Goal: Transaction & Acquisition: Subscribe to service/newsletter

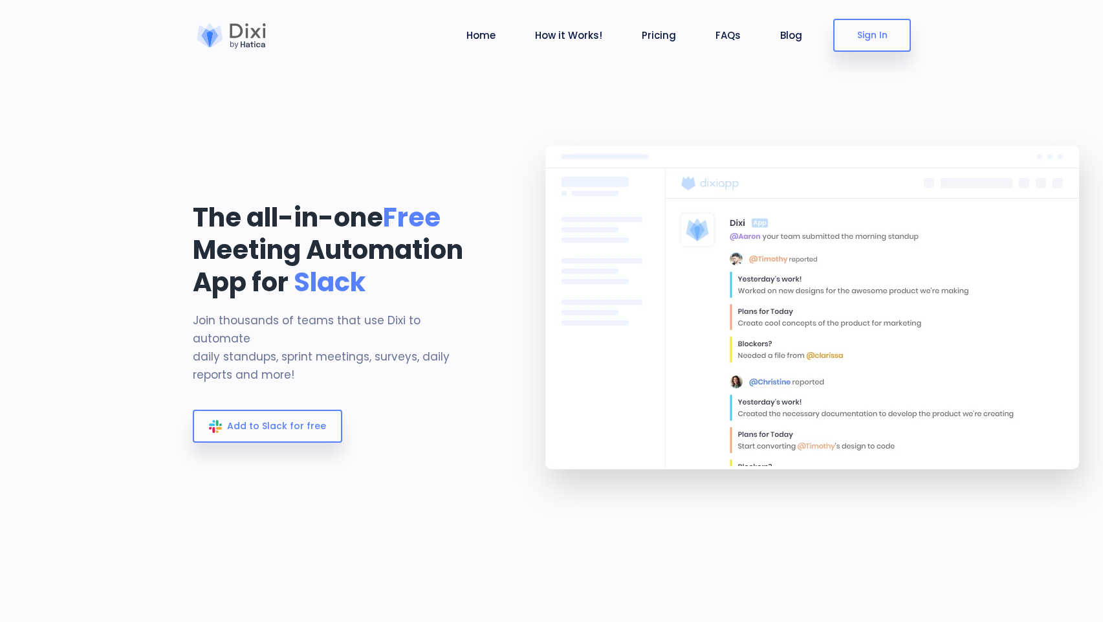
click at [256, 36] on div at bounding box center [232, 36] width 78 height 26
click at [655, 34] on link "Pricing" at bounding box center [659, 35] width 45 height 15
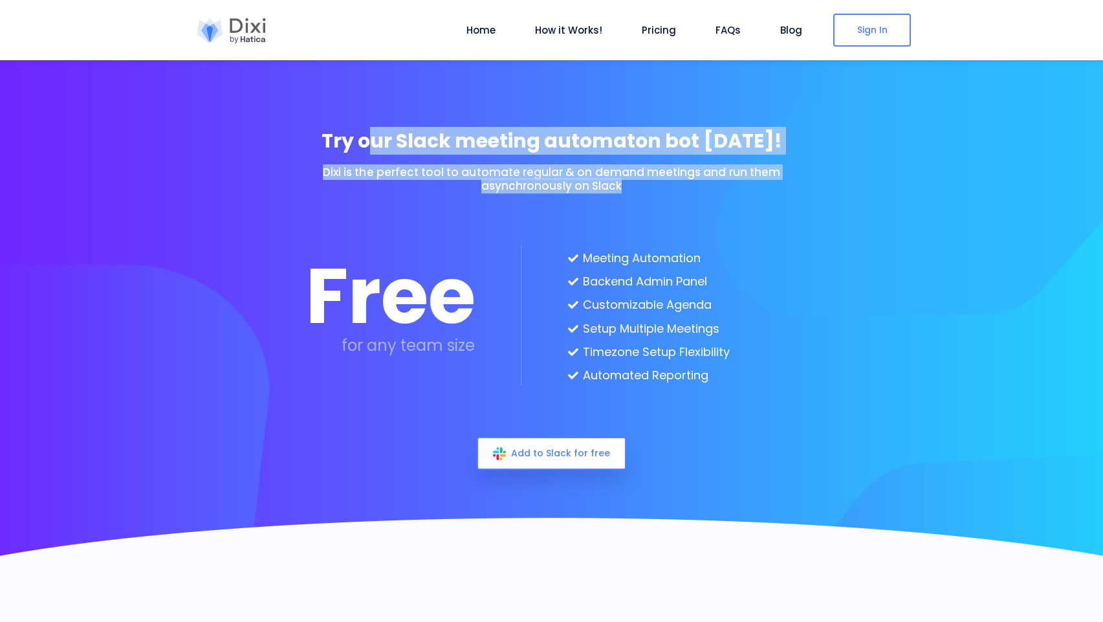
drag, startPoint x: 387, startPoint y: 147, endPoint x: 716, endPoint y: 190, distance: 332.2
click at [716, 190] on div "Try our Slack meeting automaton bot [DATE]! Dixi is the perfect tool to automat…" at bounding box center [552, 301] width 492 height 344
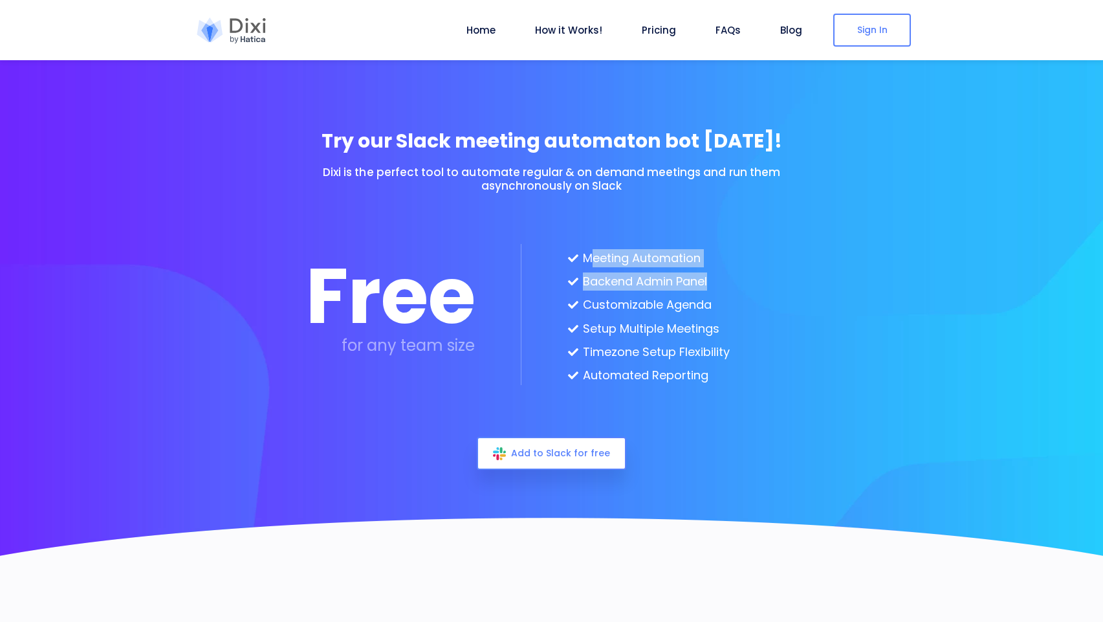
drag, startPoint x: 595, startPoint y: 253, endPoint x: 718, endPoint y: 291, distance: 127.9
click at [718, 291] on ul "Meeting Automation Backend Admin Panel Customizable Agenda Setup Multiple Meeti…" at bounding box center [649, 317] width 162 height 136
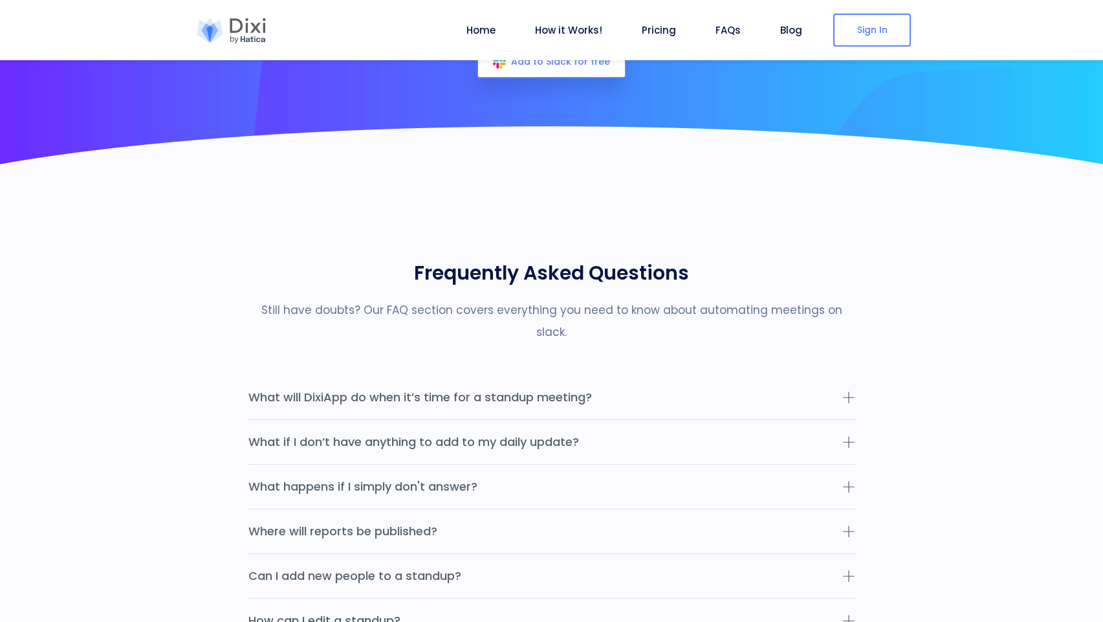
scroll to position [2797, 0]
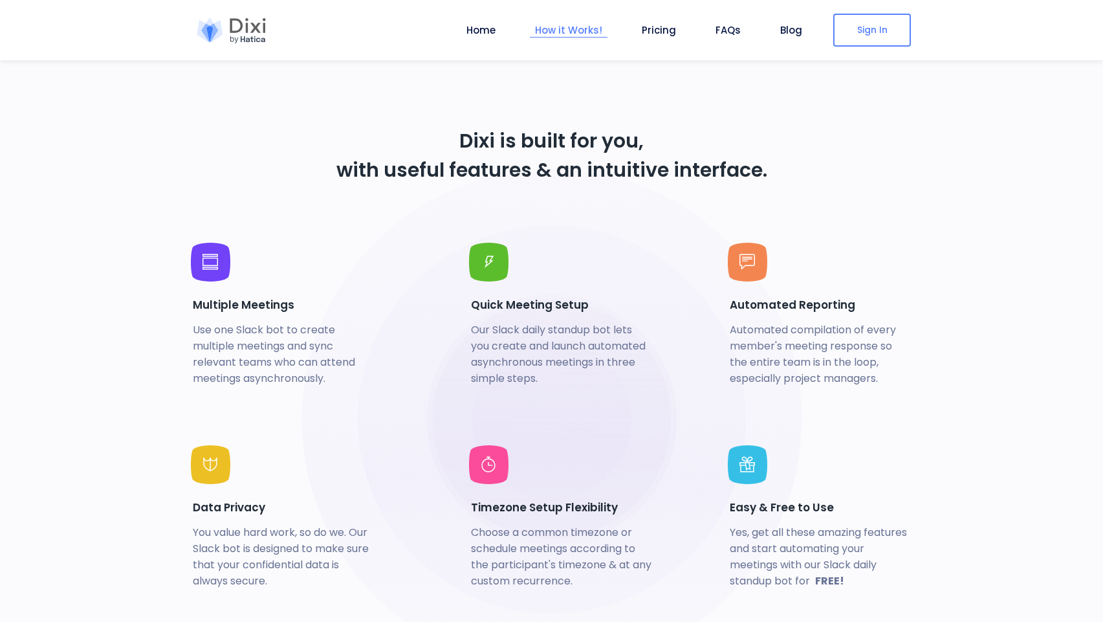
click at [575, 26] on link "How it Works!" at bounding box center [569, 30] width 78 height 15
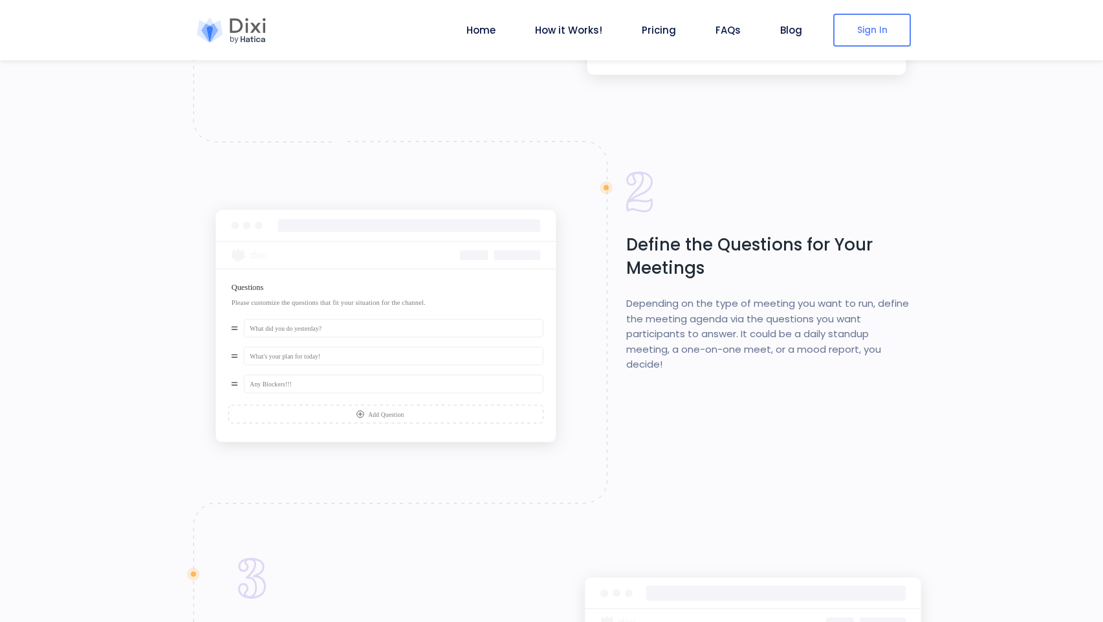
scroll to position [1664, 0]
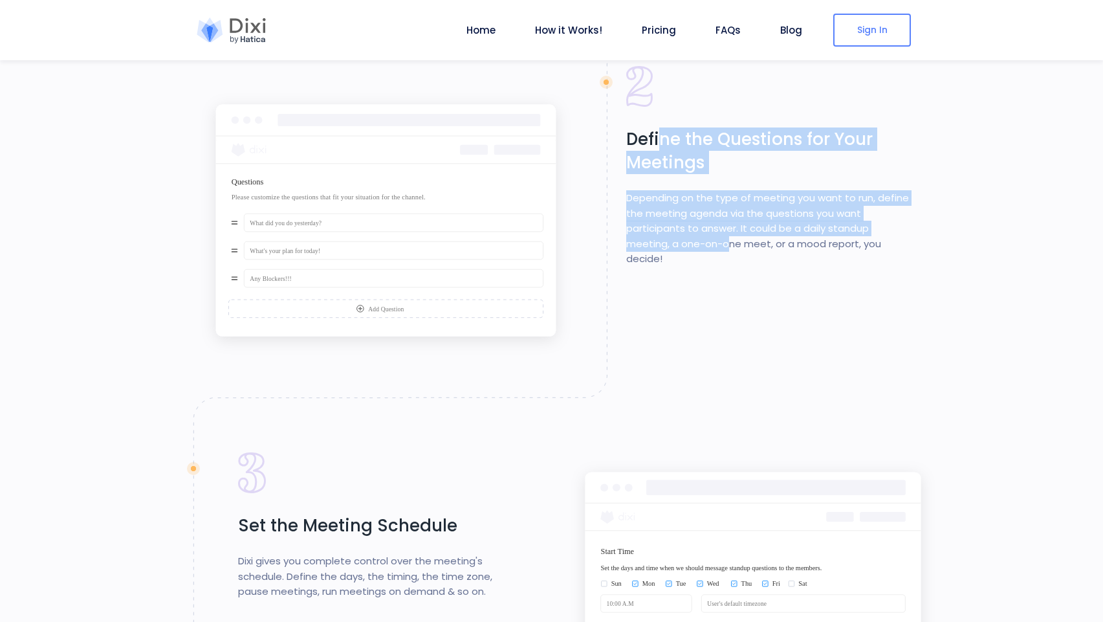
drag, startPoint x: 661, startPoint y: 145, endPoint x: 730, endPoint y: 243, distance: 119.4
click at [730, 242] on div "Define the Questions for Your Meetings Depending on the type of meeting you wan…" at bounding box center [736, 166] width 349 height 201
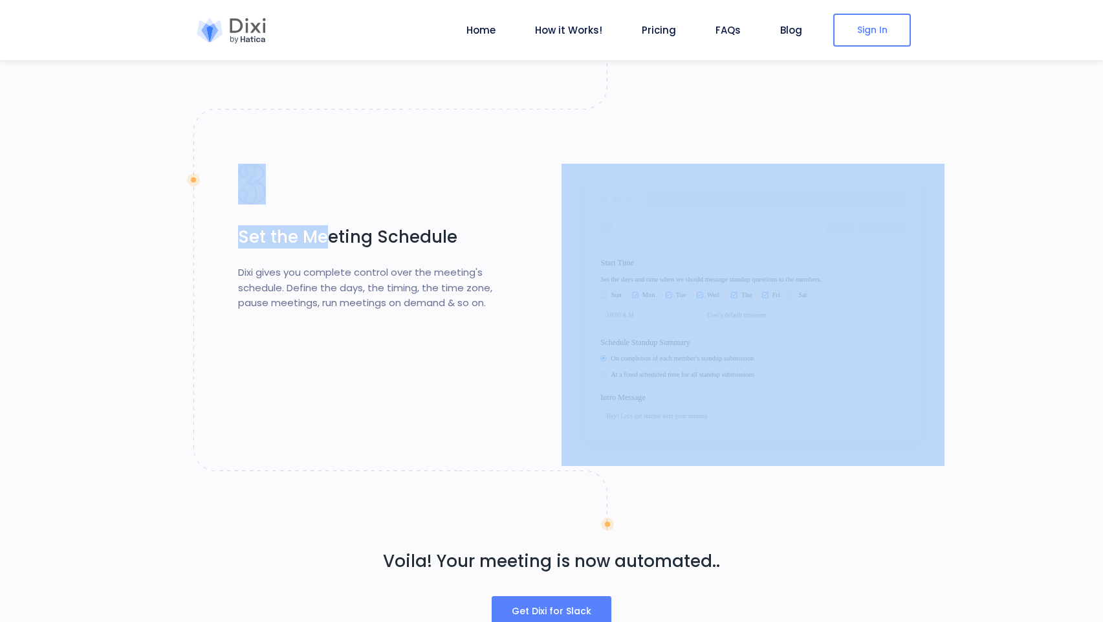
drag, startPoint x: 327, startPoint y: 239, endPoint x: 616, endPoint y: 329, distance: 302.3
click at [617, 329] on div "Set the Meeting Schedule Dixi gives you complete control over the meeting's sch…" at bounding box center [552, 315] width 738 height 302
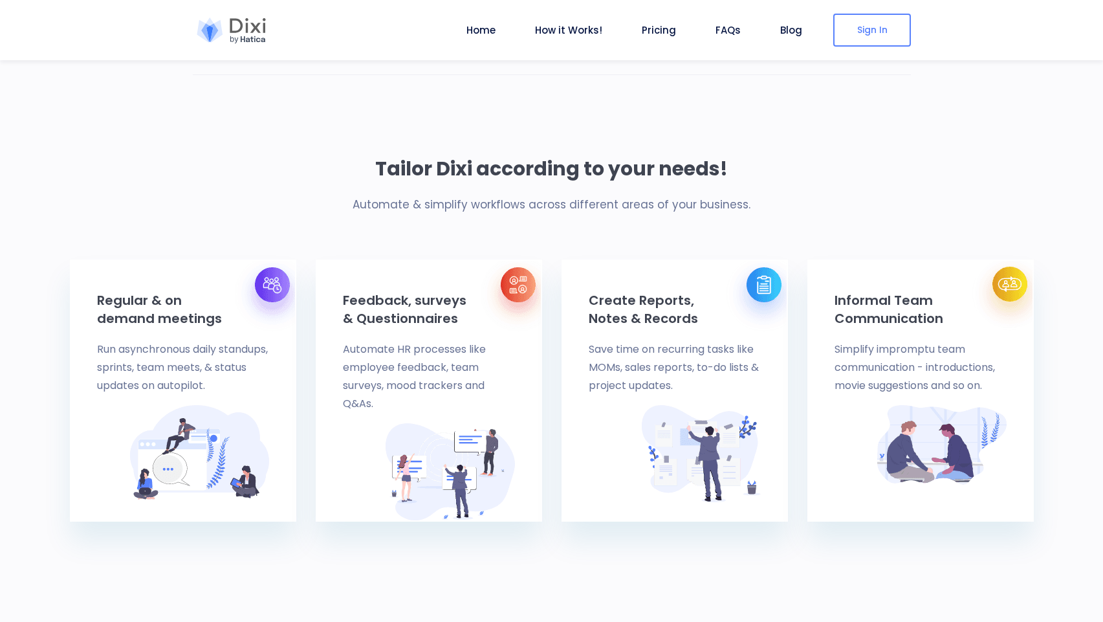
scroll to position [0, 0]
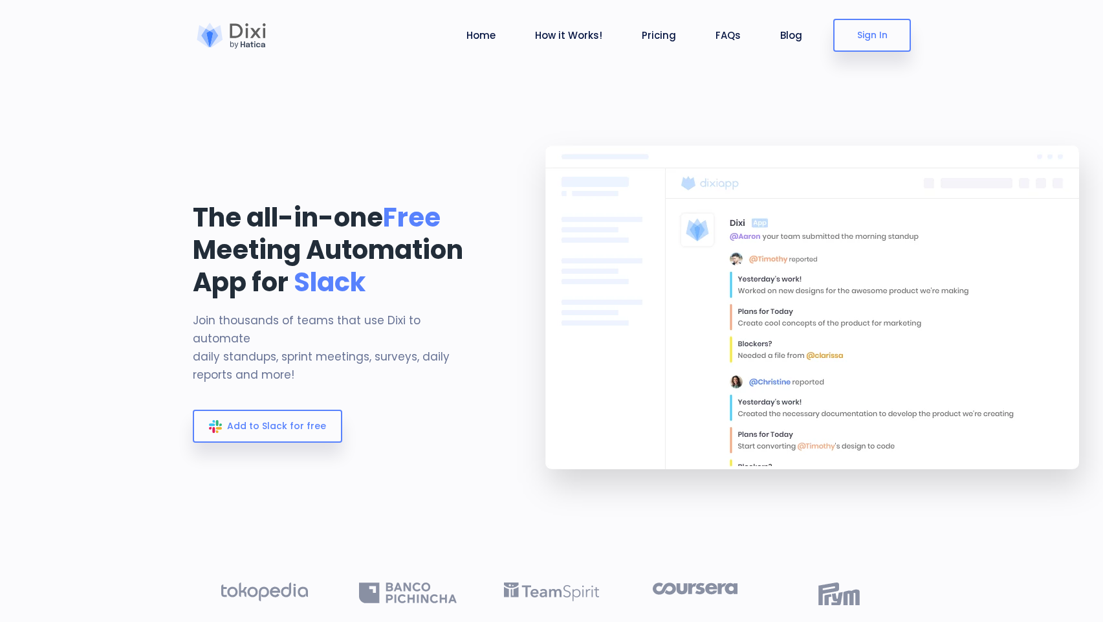
click at [263, 41] on div at bounding box center [232, 36] width 78 height 26
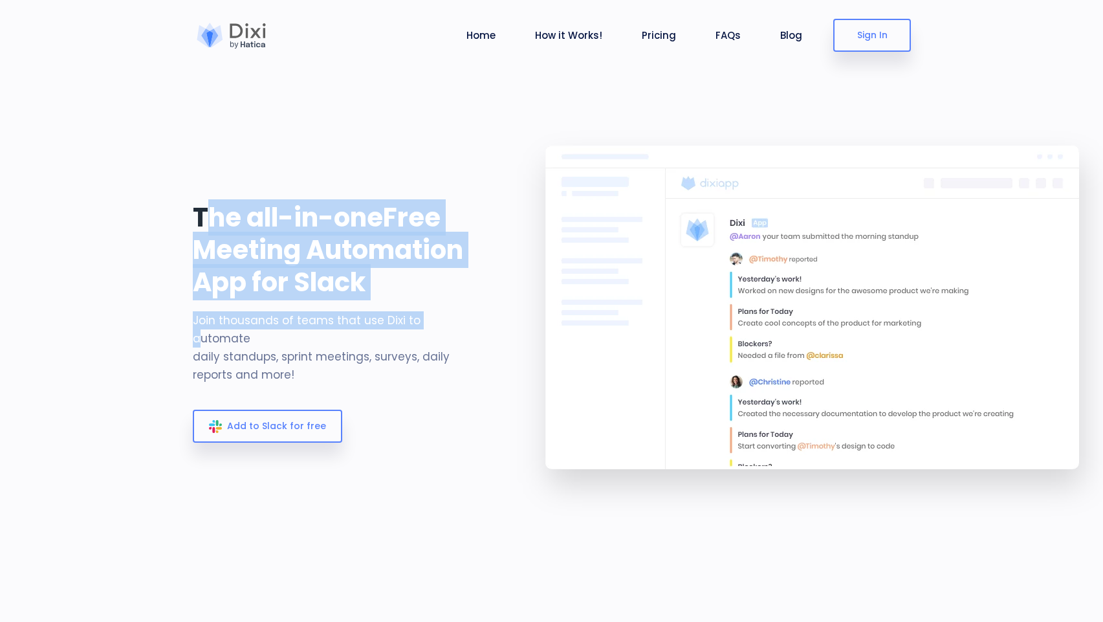
drag, startPoint x: 214, startPoint y: 224, endPoint x: 419, endPoint y: 329, distance: 230.3
click at [419, 329] on div "The all-in-one Free Meeting Automation App for Slack Join thousands of teams th…" at bounding box center [337, 323] width 288 height 245
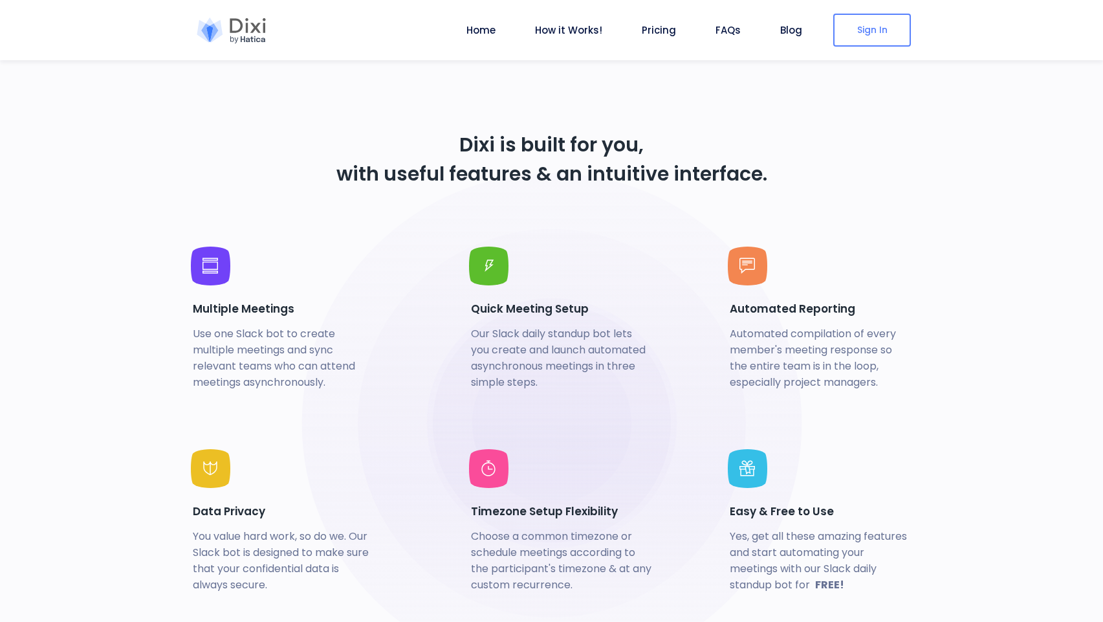
scroll to position [2953, 0]
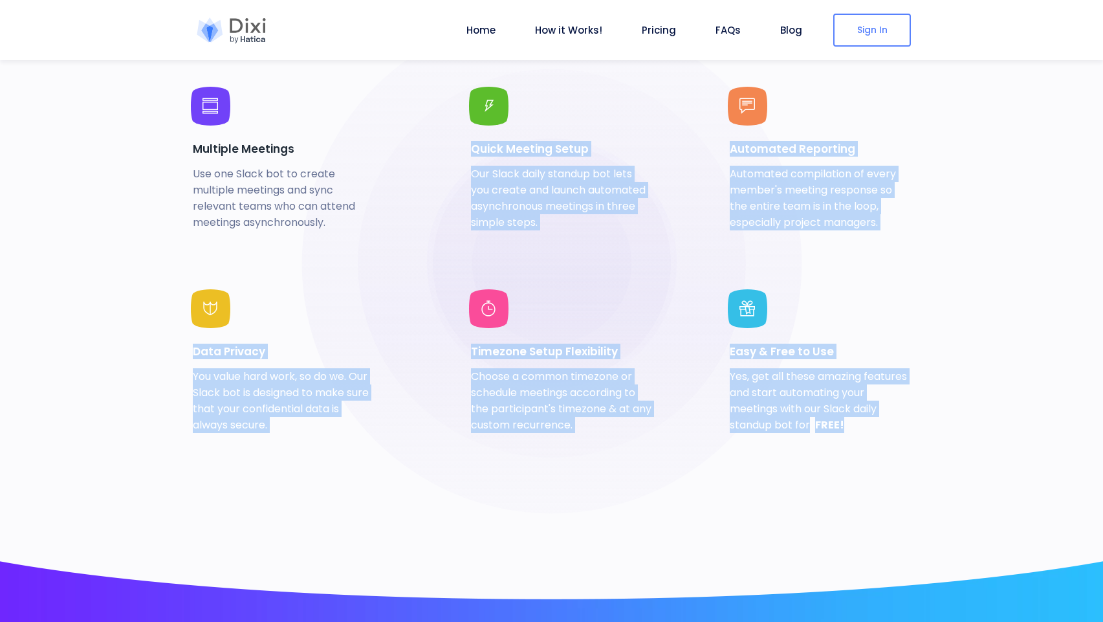
drag, startPoint x: 457, startPoint y: 140, endPoint x: 809, endPoint y: 456, distance: 472.4
click at [809, 456] on div "Multiple Meetings Use one Slack bot to create multiple meetings and sync releva…" at bounding box center [552, 289] width 738 height 404
click at [758, 441] on div "Easy & Free to Use Yes, get all these amazing features and start automating you…" at bounding box center [798, 390] width 246 height 203
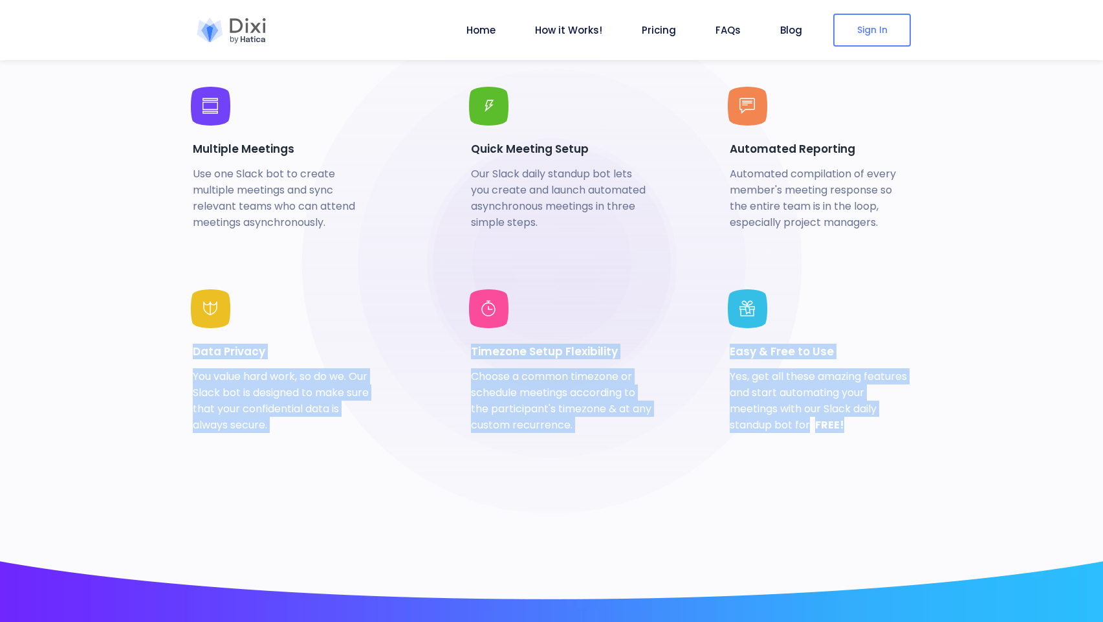
drag, startPoint x: 408, startPoint y: 351, endPoint x: 302, endPoint y: 328, distance: 108.5
click at [302, 328] on div "Multiple Meetings Use one Slack bot to create multiple meetings and sync releva…" at bounding box center [552, 289] width 738 height 404
click at [257, 334] on div "Data Privacy You value hard work, so do we. Our Slack bot is designed to make s…" at bounding box center [306, 361] width 226 height 144
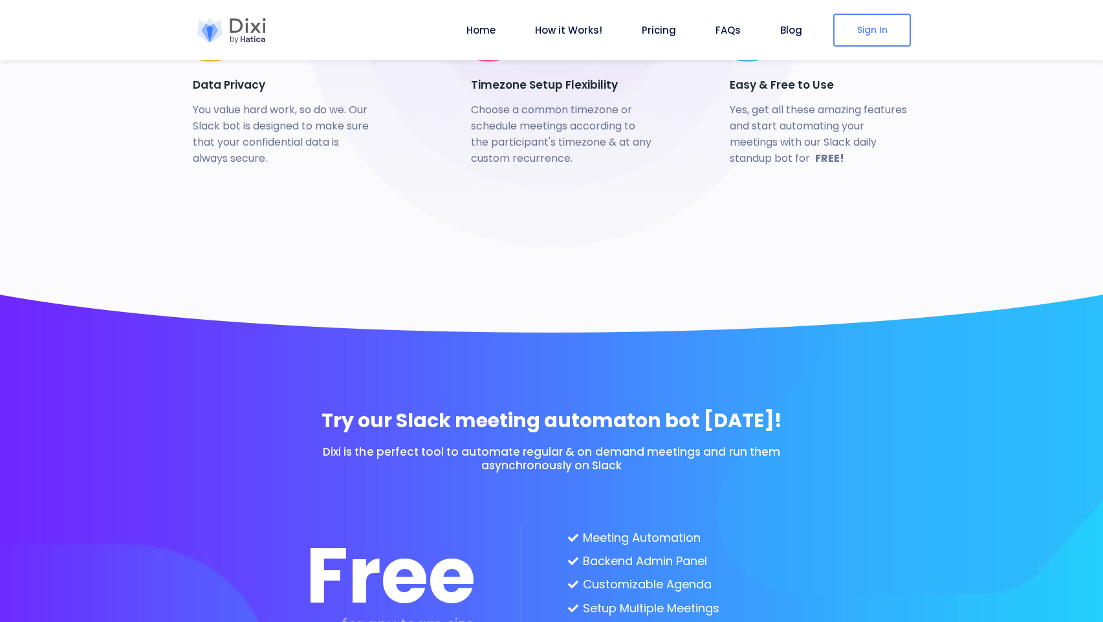
scroll to position [3472, 0]
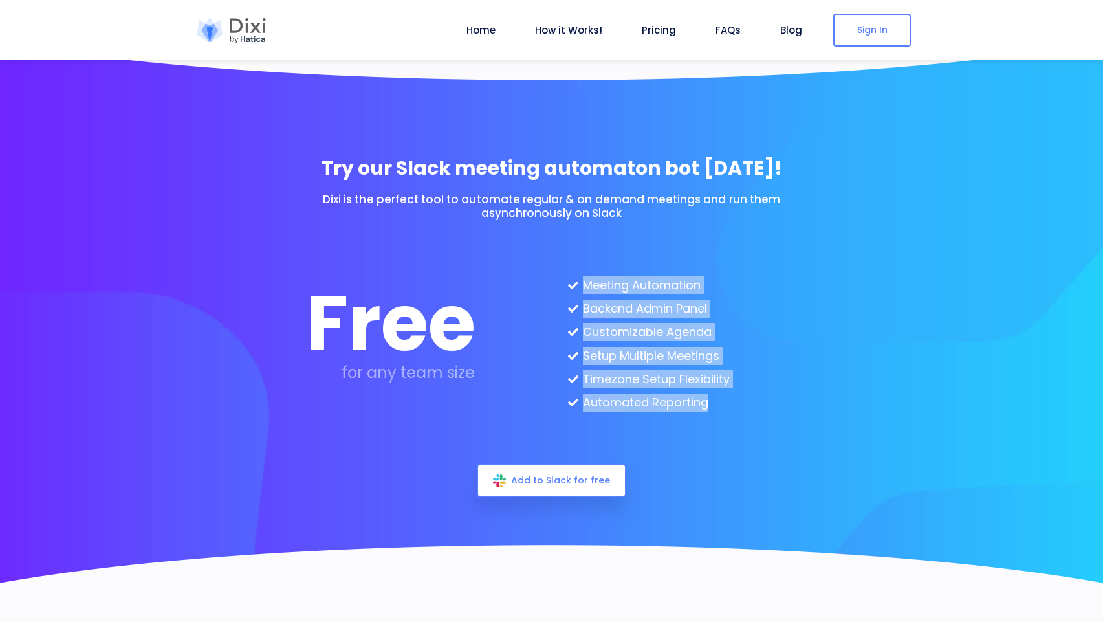
drag, startPoint x: 581, startPoint y: 276, endPoint x: 713, endPoint y: 395, distance: 178.2
click at [713, 395] on div "Meeting Automation Backend Admin Panel Customizable Agenda Setup Multiple Meeti…" at bounding box center [625, 341] width 209 height 141
click at [694, 404] on li "Automated Reporting" at bounding box center [649, 402] width 162 height 18
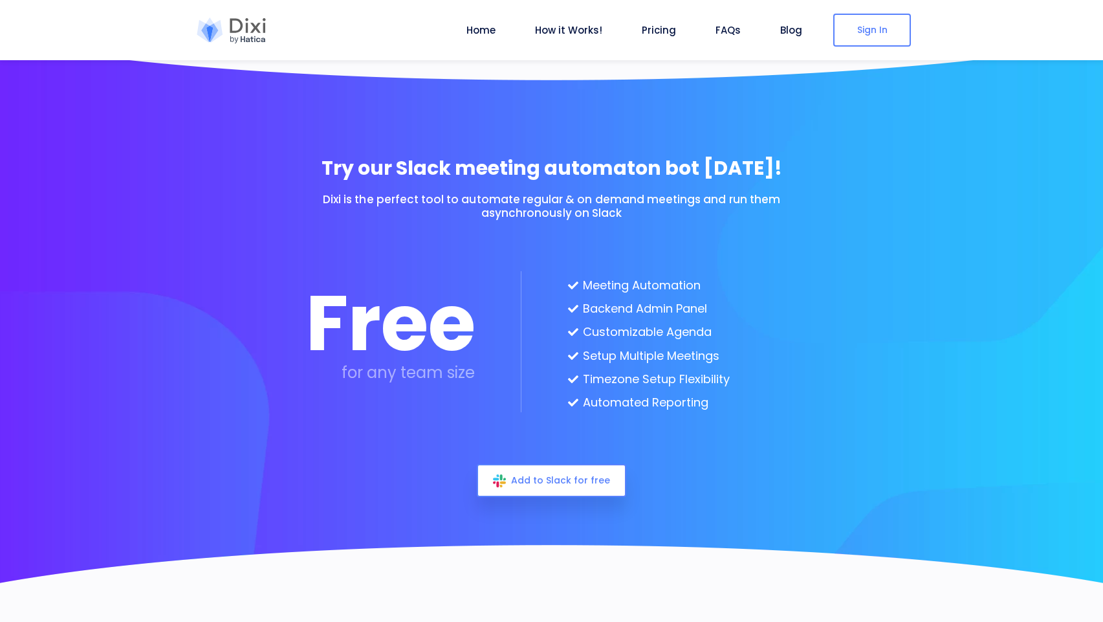
click at [643, 378] on li "Timezone Setup Flexibility" at bounding box center [649, 379] width 162 height 18
click at [606, 379] on li "Timezone Setup Flexibility" at bounding box center [649, 379] width 162 height 18
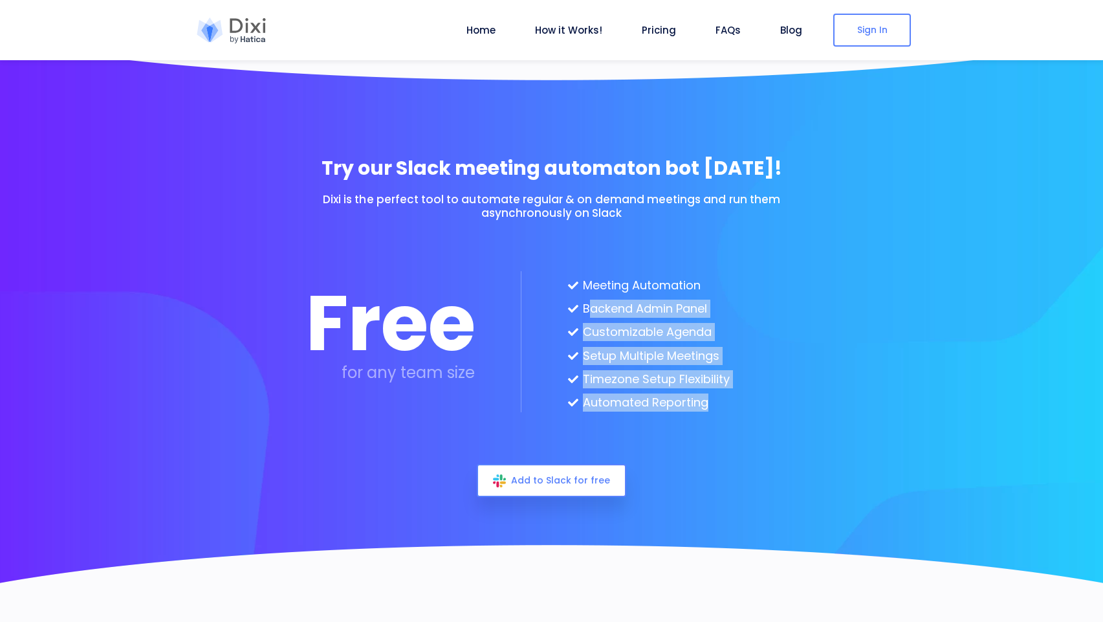
drag, startPoint x: 659, startPoint y: 371, endPoint x: 756, endPoint y: 444, distance: 120.6
click at [756, 444] on div "Free for any team size Meeting Automation Backend Admin Panel Customizable Agen…" at bounding box center [552, 341] width 492 height 245
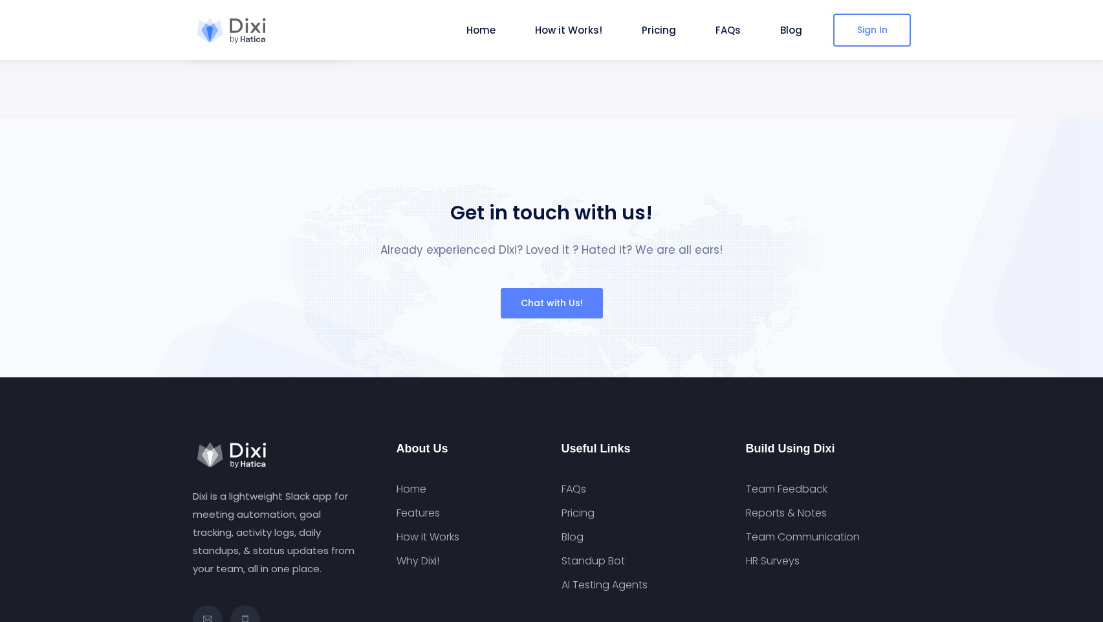
scroll to position [4963, 0]
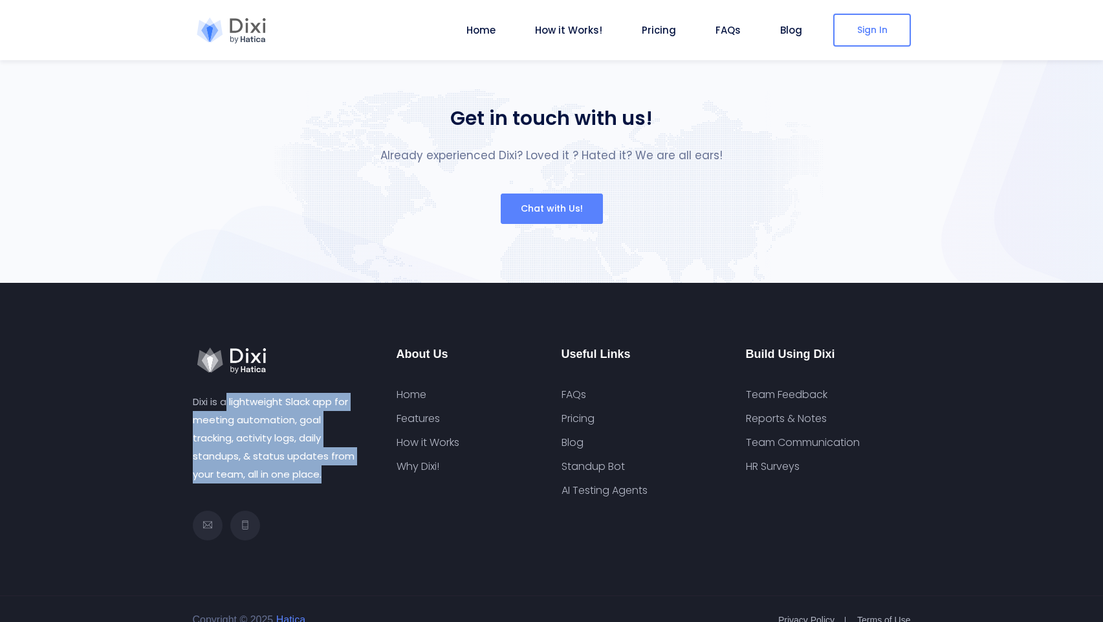
drag, startPoint x: 225, startPoint y: 382, endPoint x: 323, endPoint y: 454, distance: 121.4
click at [323, 454] on p "Dixi is a lightweight Slack app for meeting automation, goal tracking, activity…" at bounding box center [275, 438] width 165 height 91
click at [262, 431] on p "Dixi is a lightweight Slack app for meeting automation, goal tracking, activity…" at bounding box center [275, 438] width 165 height 91
drag, startPoint x: 321, startPoint y: 428, endPoint x: 164, endPoint y: 377, distance: 165.3
click at [164, 377] on div "Dixi is a lightweight Slack app for meeting automation, goal tracking, activity…" at bounding box center [551, 439] width 1103 height 313
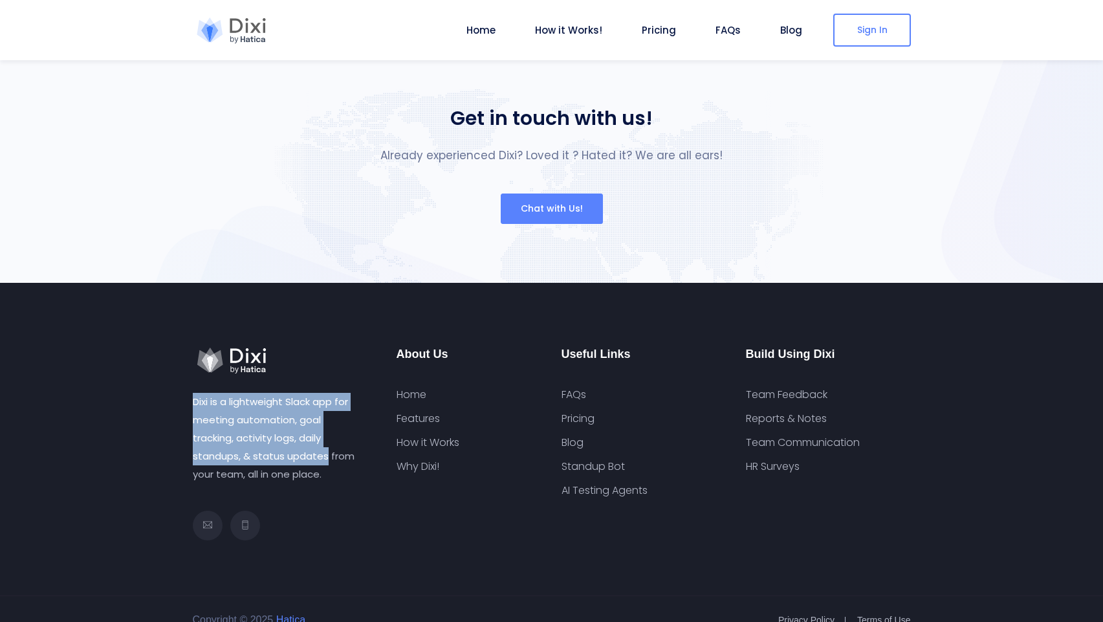
click at [229, 406] on p "Dixi is a lightweight Slack app for meeting automation, goal tracking, activity…" at bounding box center [275, 438] width 165 height 91
drag, startPoint x: 265, startPoint y: 420, endPoint x: 304, endPoint y: 441, distance: 44.0
click at [304, 441] on p "Dixi is a lightweight Slack app for meeting automation, goal tracking, activity…" at bounding box center [275, 438] width 165 height 91
click at [259, 429] on p "Dixi is a lightweight Slack app for meeting automation, goal tracking, activity…" at bounding box center [275, 438] width 165 height 91
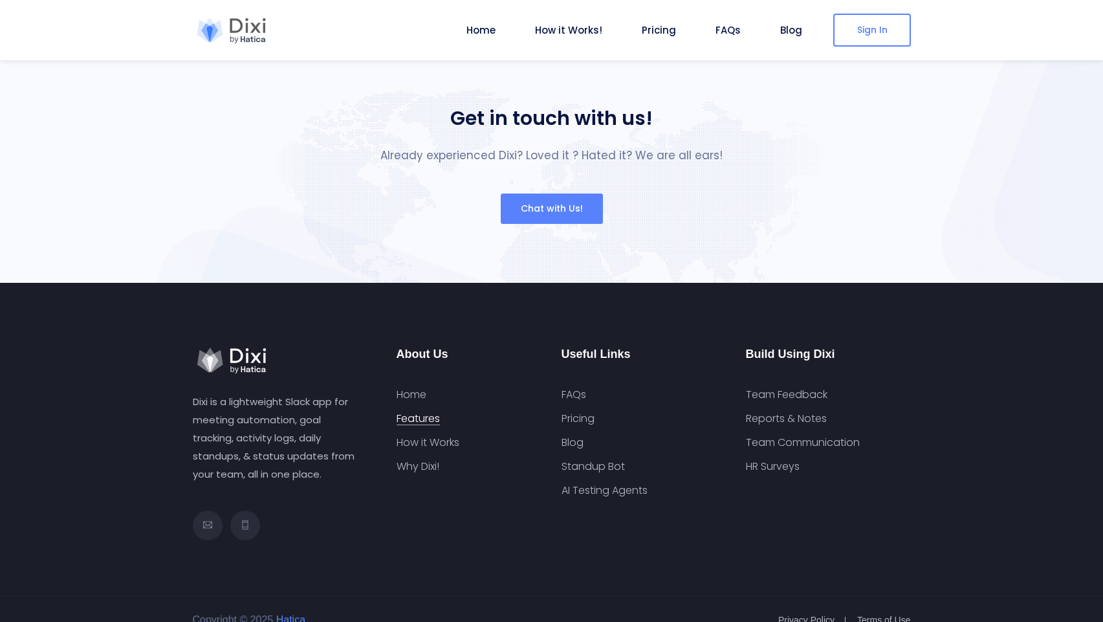
click at [416, 412] on link "Features" at bounding box center [418, 418] width 43 height 13
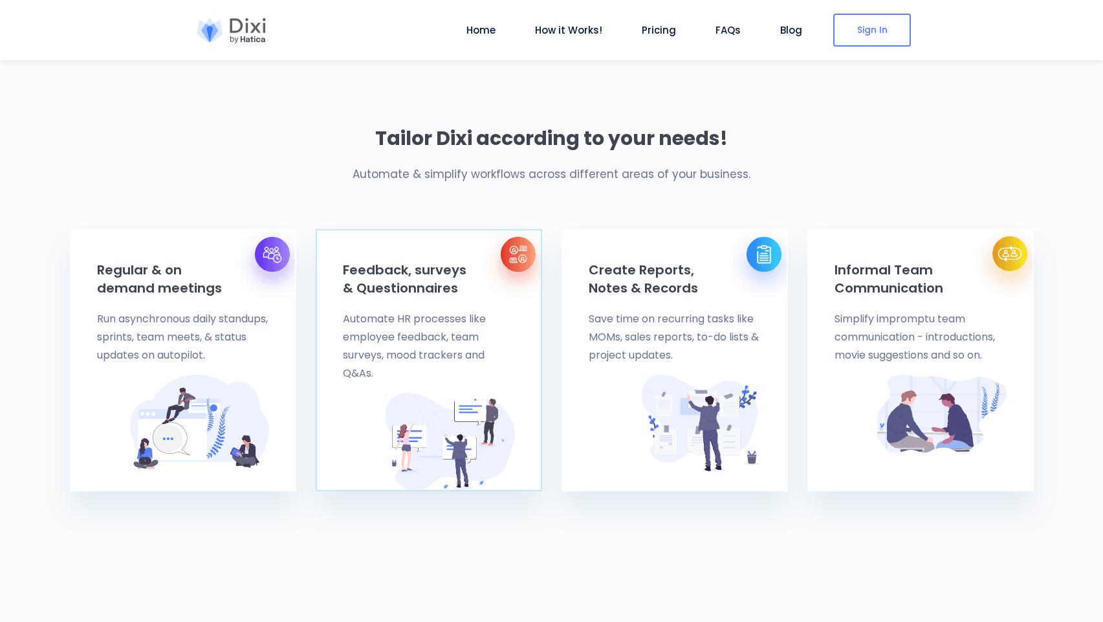
scroll to position [0, 0]
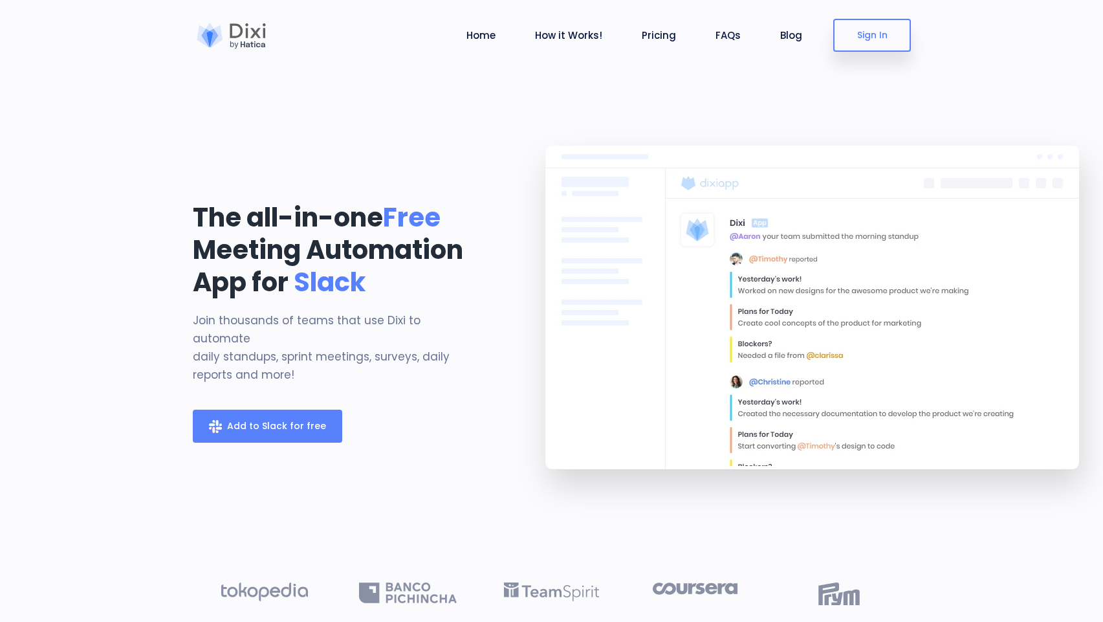
click at [324, 410] on link "Add to Slack for free" at bounding box center [267, 426] width 149 height 33
